Goal: Check status: Verify the current state of an ongoing process or item

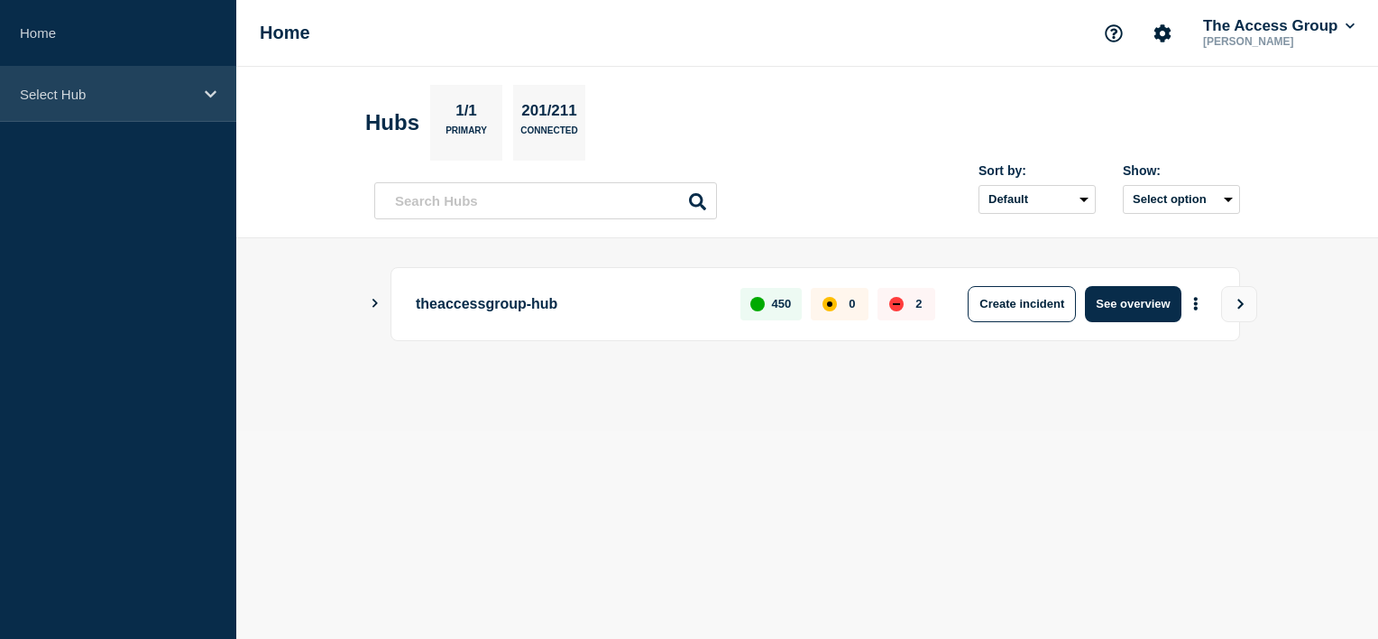
click at [146, 105] on div "Select Hub" at bounding box center [118, 94] width 236 height 55
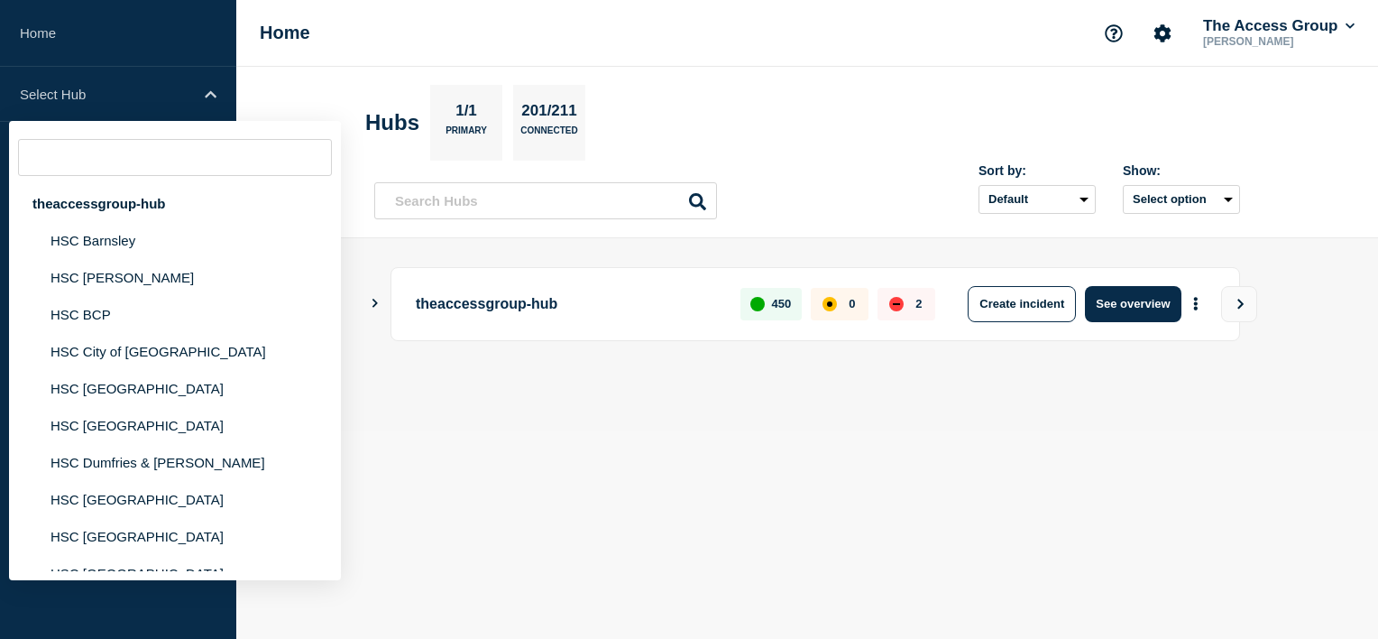
click at [134, 157] on input "text" at bounding box center [175, 157] width 314 height 37
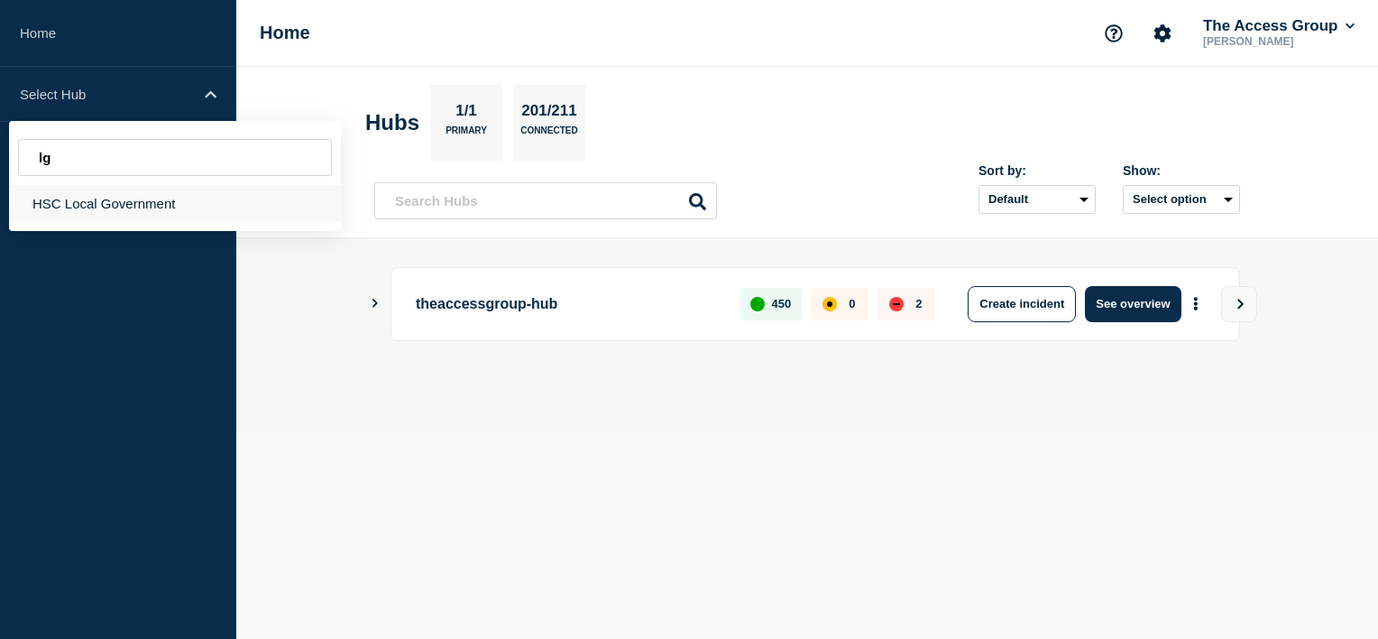
type input "lg"
click at [81, 195] on div "HSC Local Government" at bounding box center [175, 203] width 332 height 37
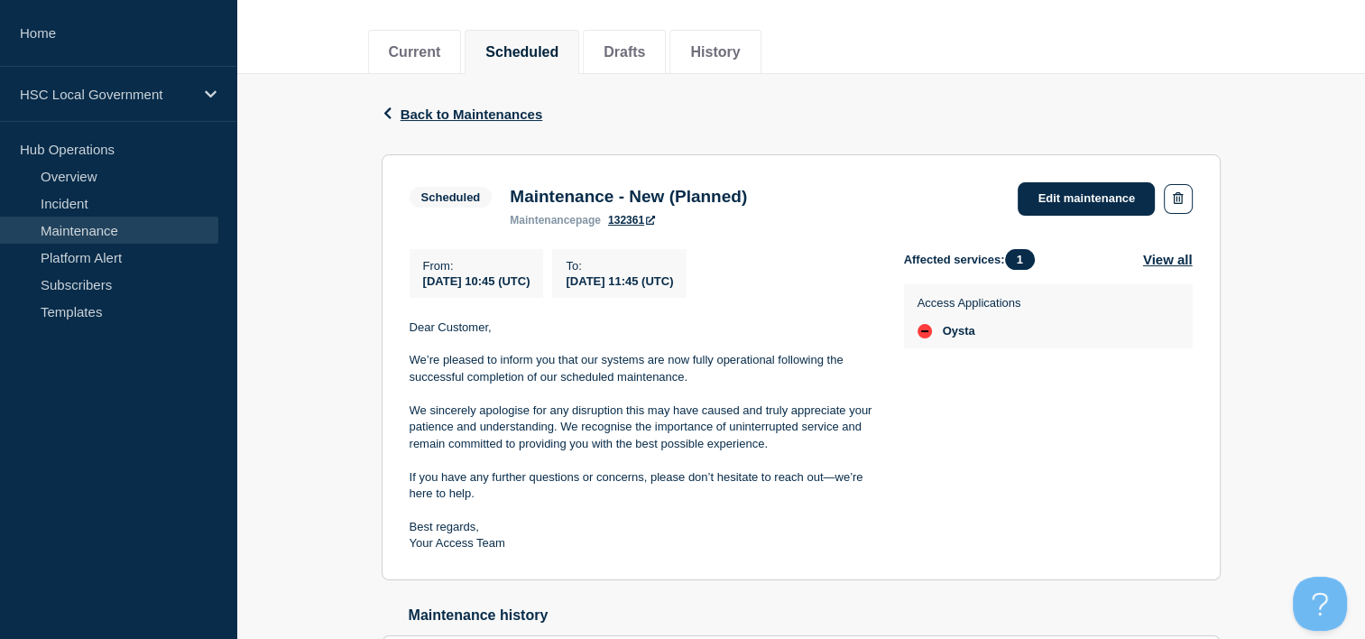
scroll to position [115, 0]
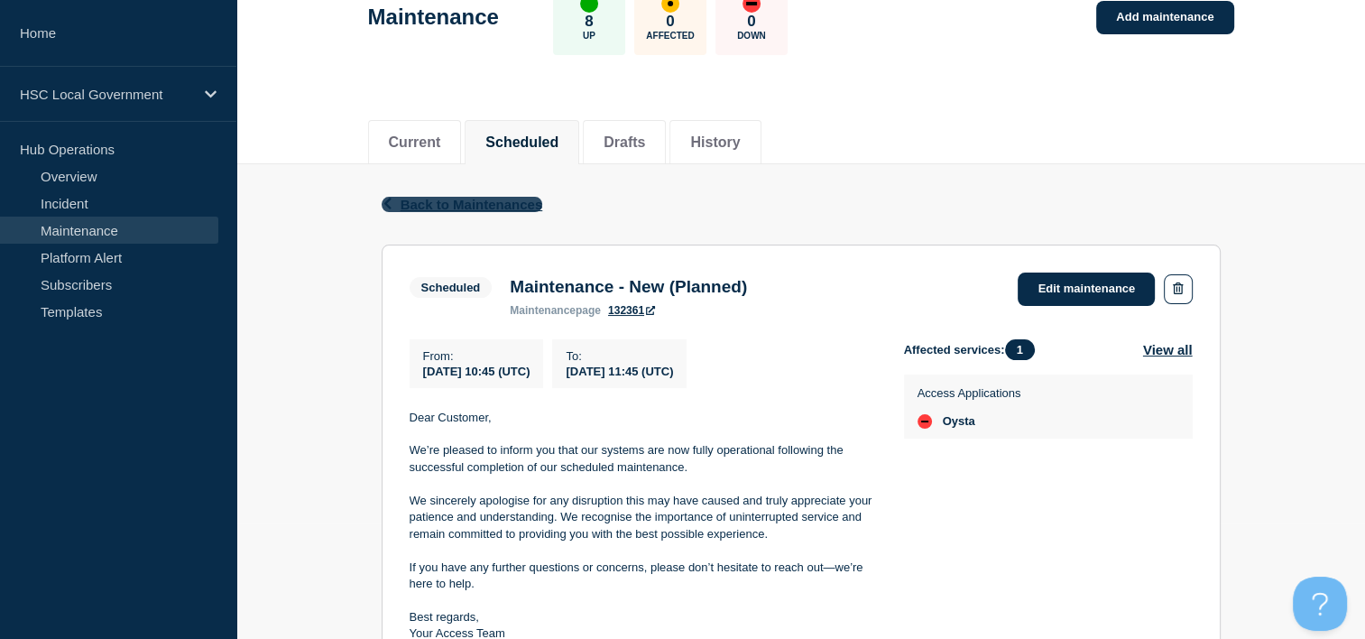
click at [458, 208] on span "Back to Maintenances" at bounding box center [472, 204] width 143 height 15
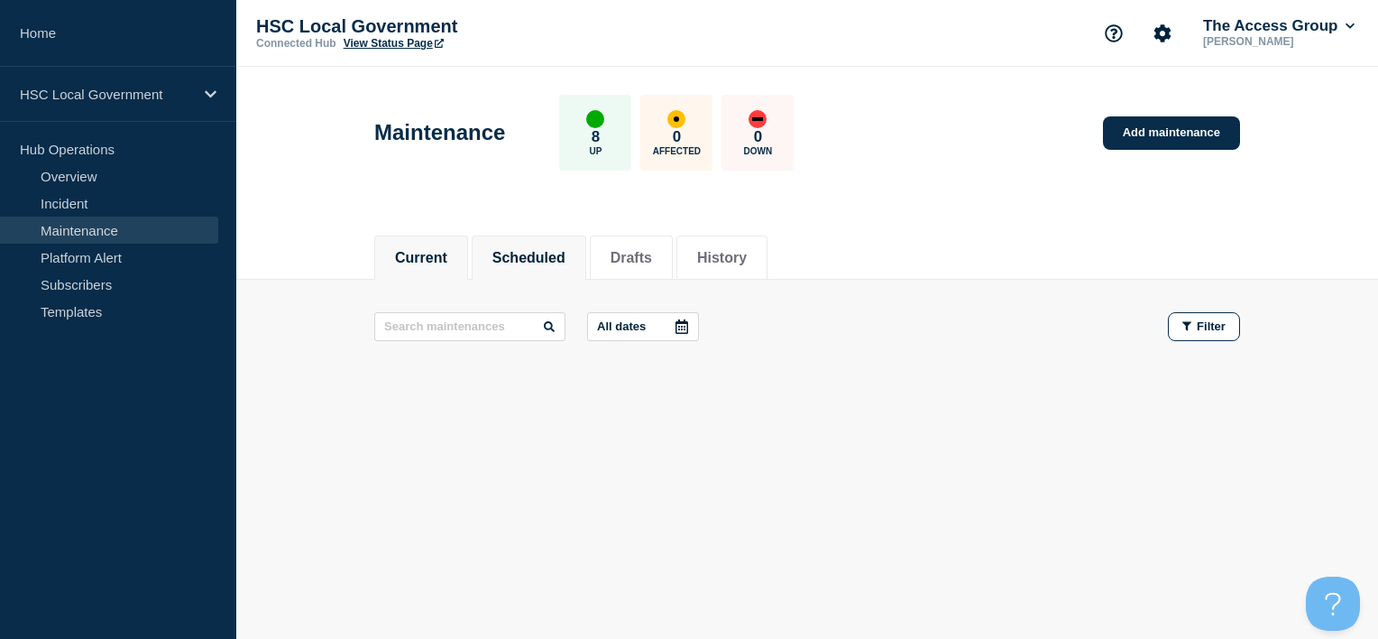
click at [542, 257] on button "Scheduled" at bounding box center [529, 258] width 73 height 16
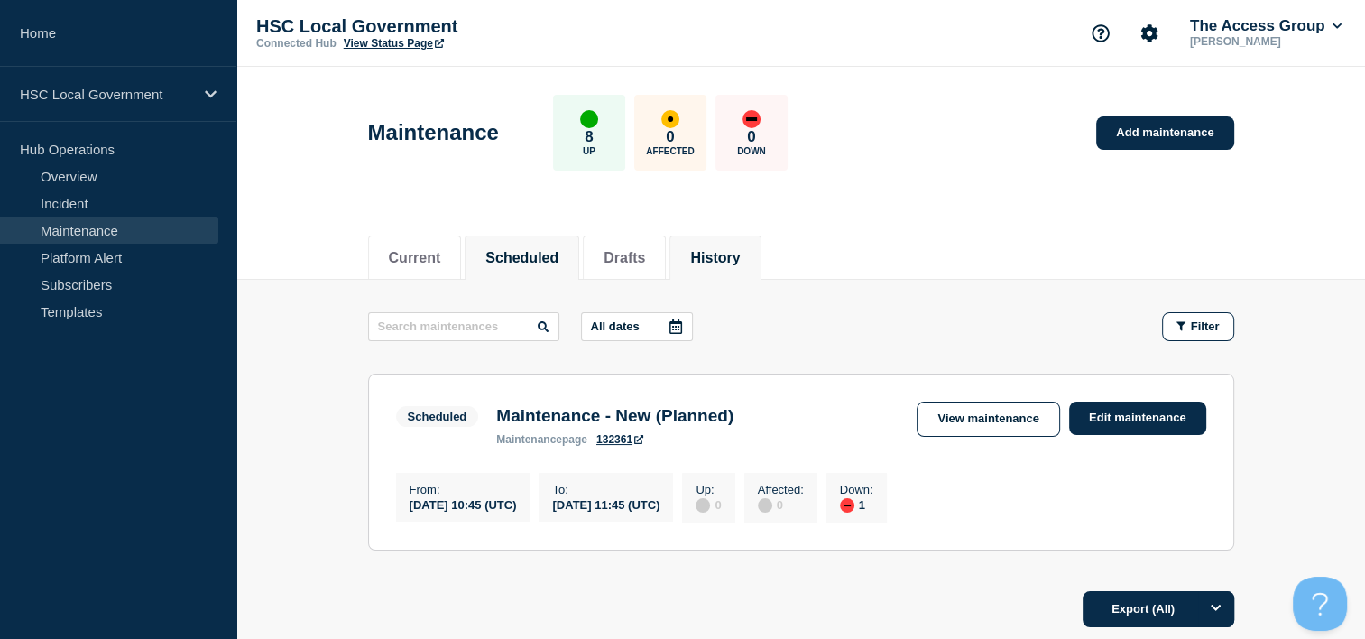
click at [740, 253] on button "History" at bounding box center [715, 258] width 50 height 16
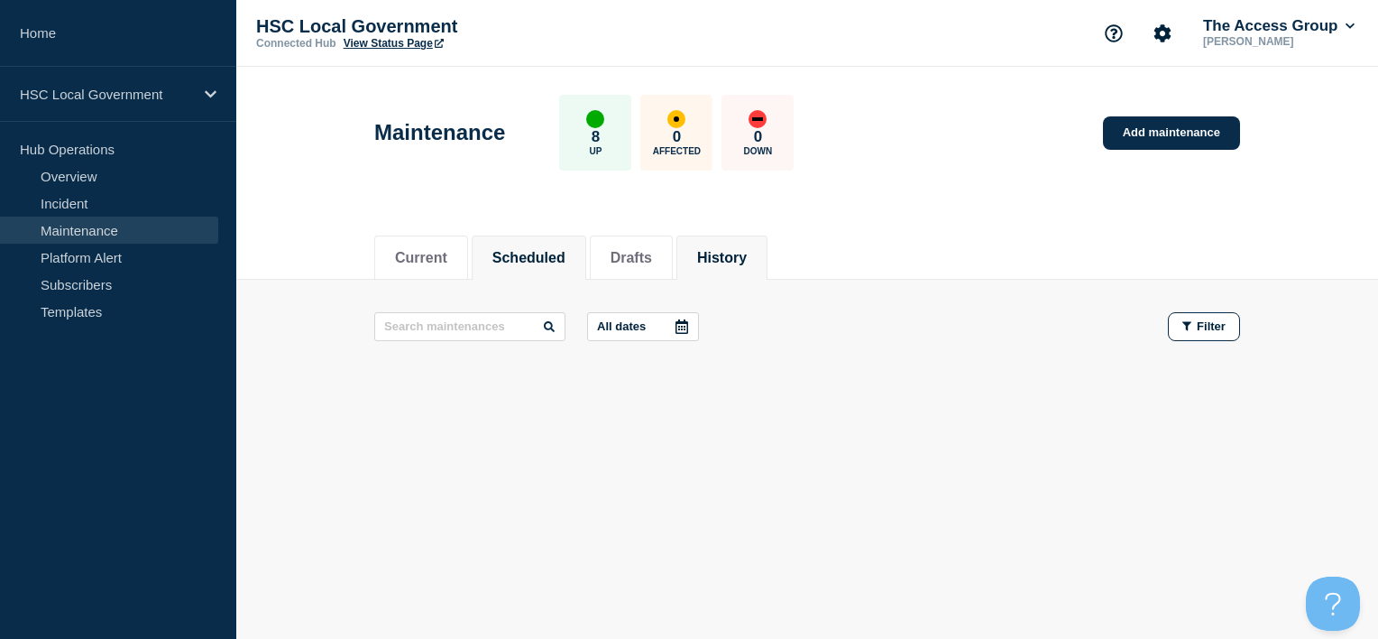
click at [537, 242] on li "Scheduled" at bounding box center [529, 257] width 115 height 44
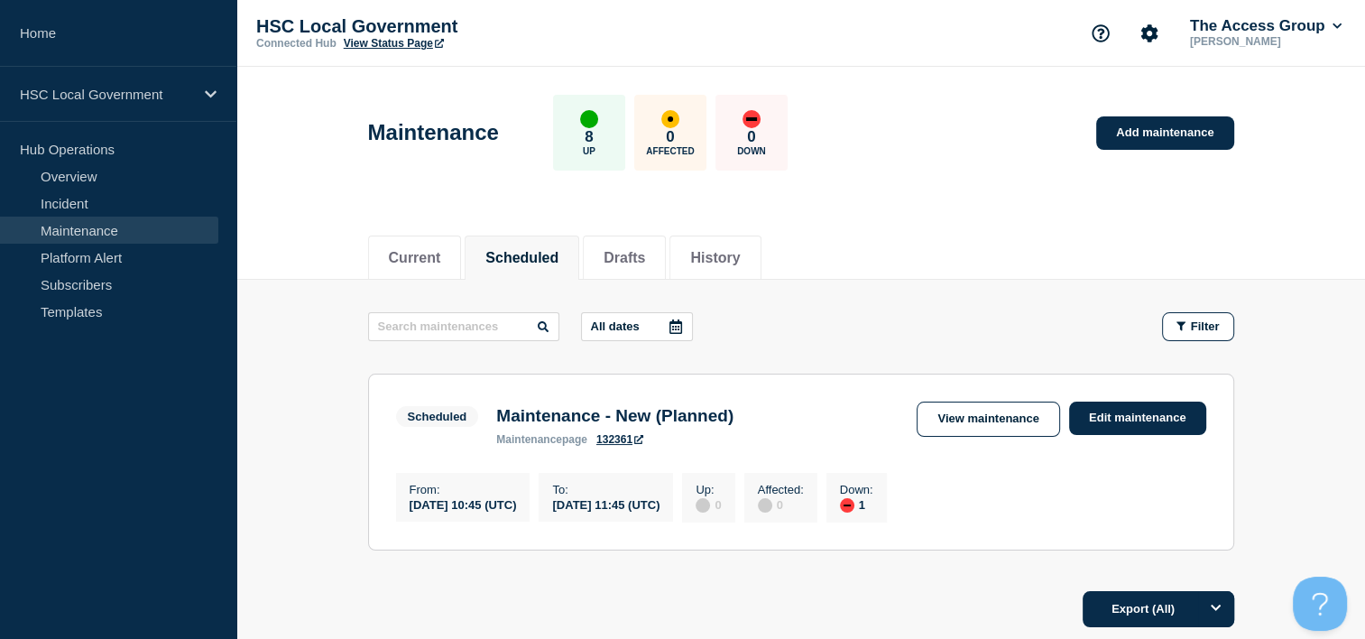
scroll to position [90, 0]
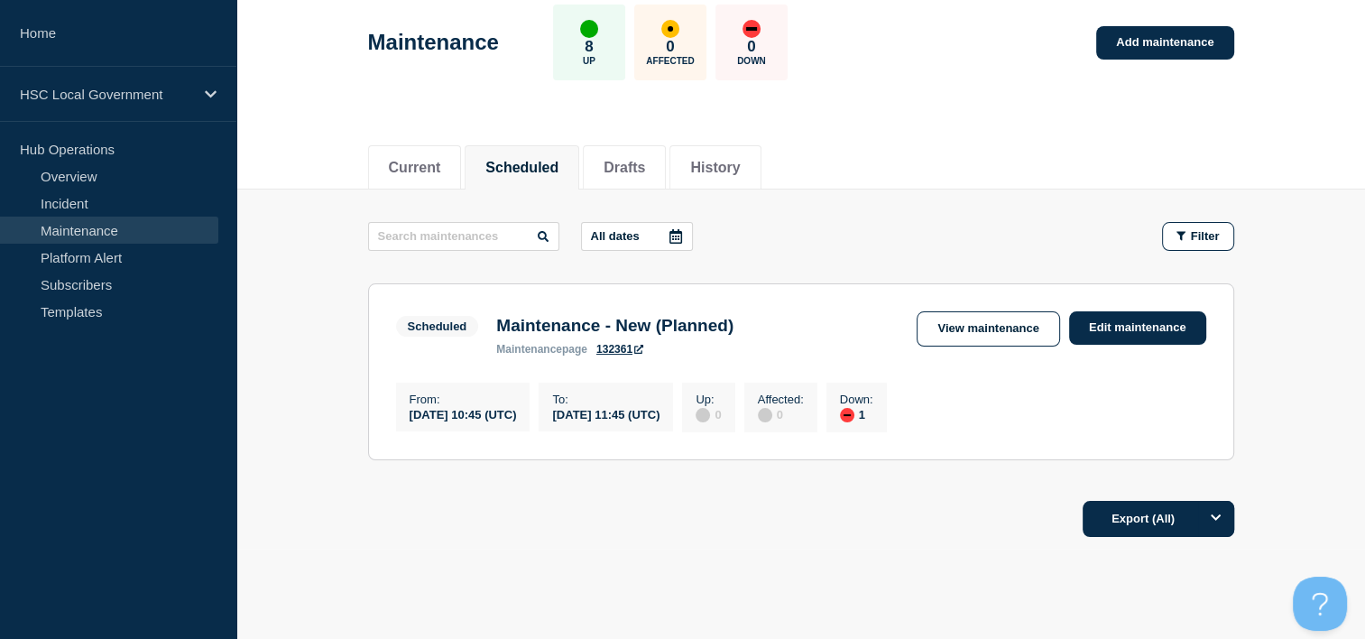
click at [664, 225] on div at bounding box center [675, 236] width 32 height 27
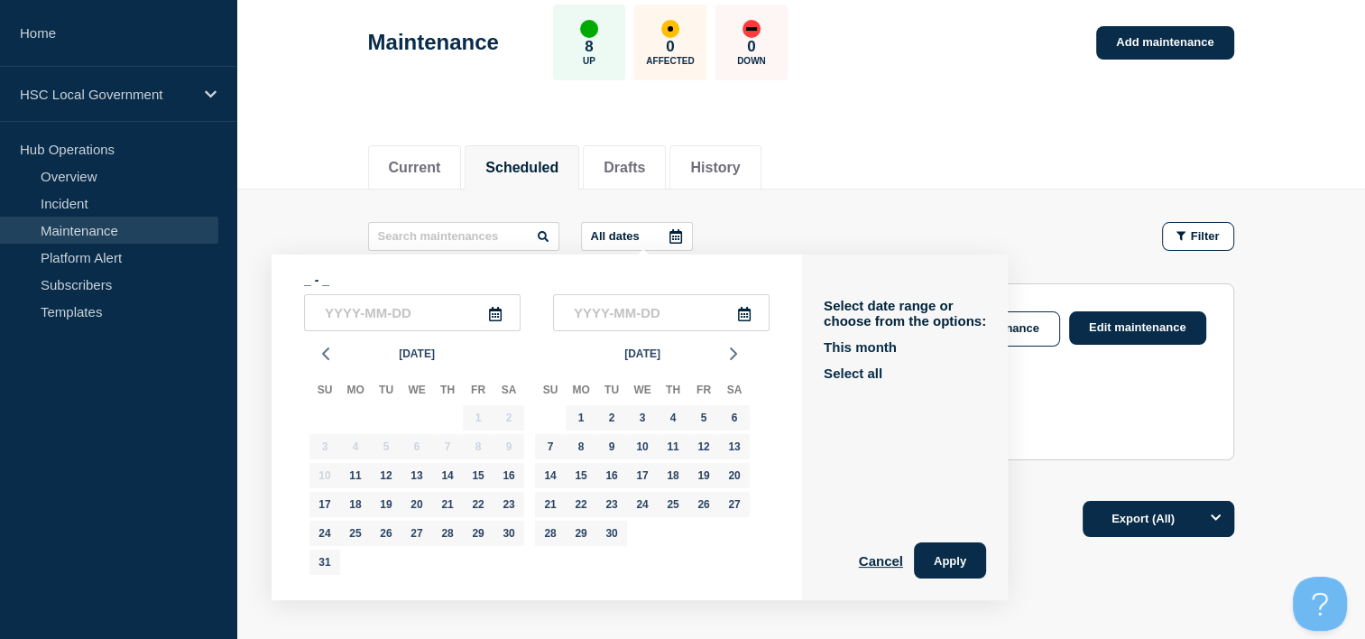
click at [812, 200] on main "All dates _ - _ Aug 2025 Su Mo Tu We Th Fr Sa 27 28 29 30 31 1 2 3 4 5 6 7 8 9 …" at bounding box center [800, 338] width 1129 height 298
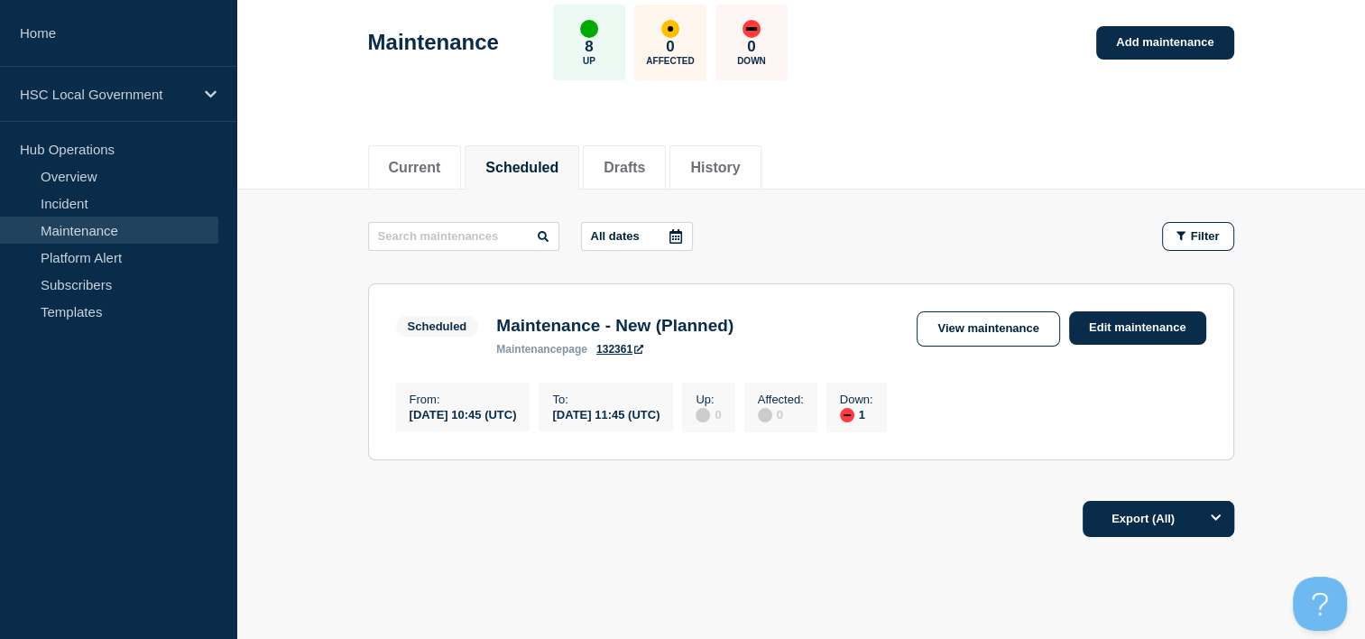
scroll to position [0, 0]
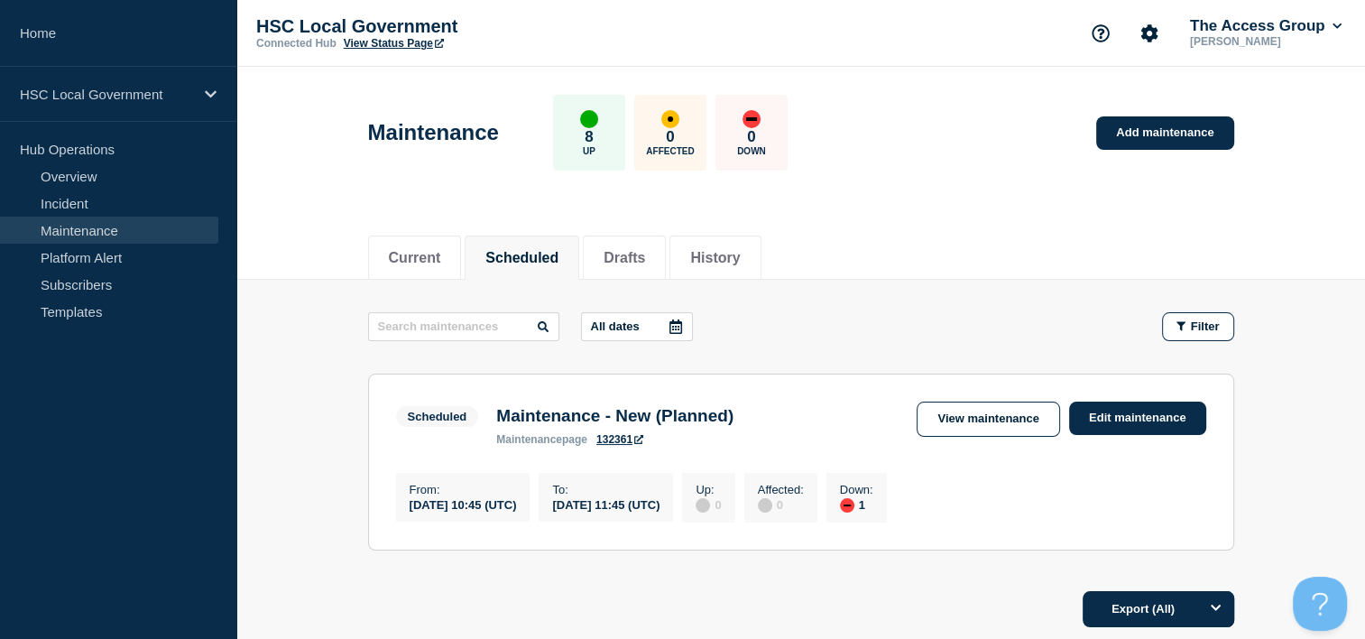
click at [433, 38] on link "View Status Page" at bounding box center [394, 43] width 100 height 13
